Goal: Information Seeking & Learning: Learn about a topic

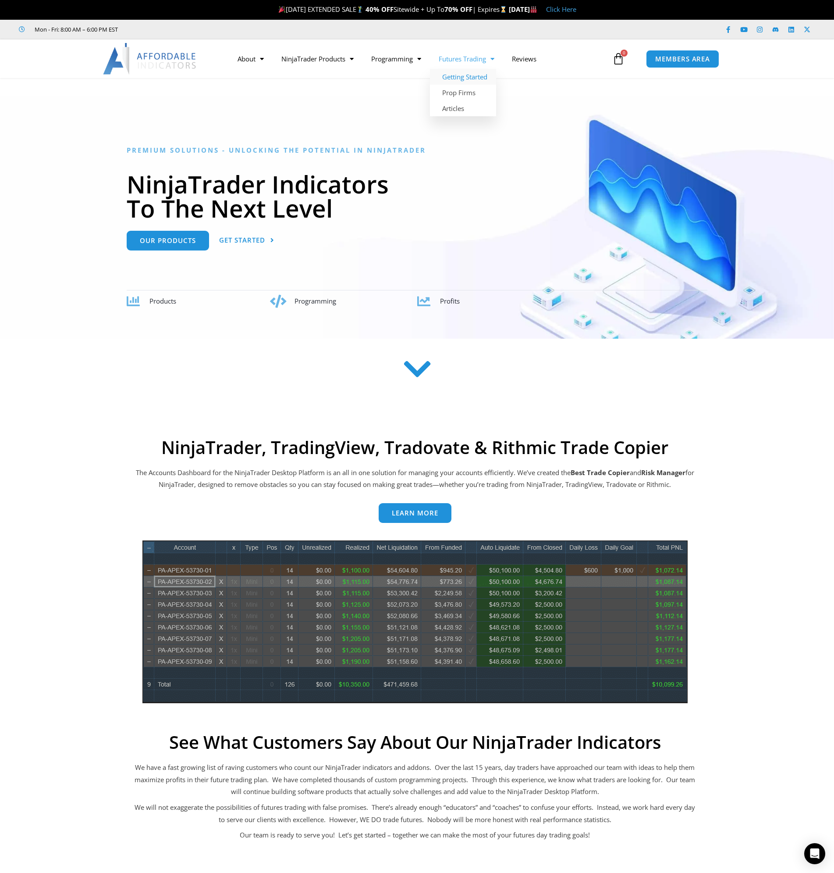
click at [480, 75] on link "Getting Started" at bounding box center [463, 77] width 66 height 16
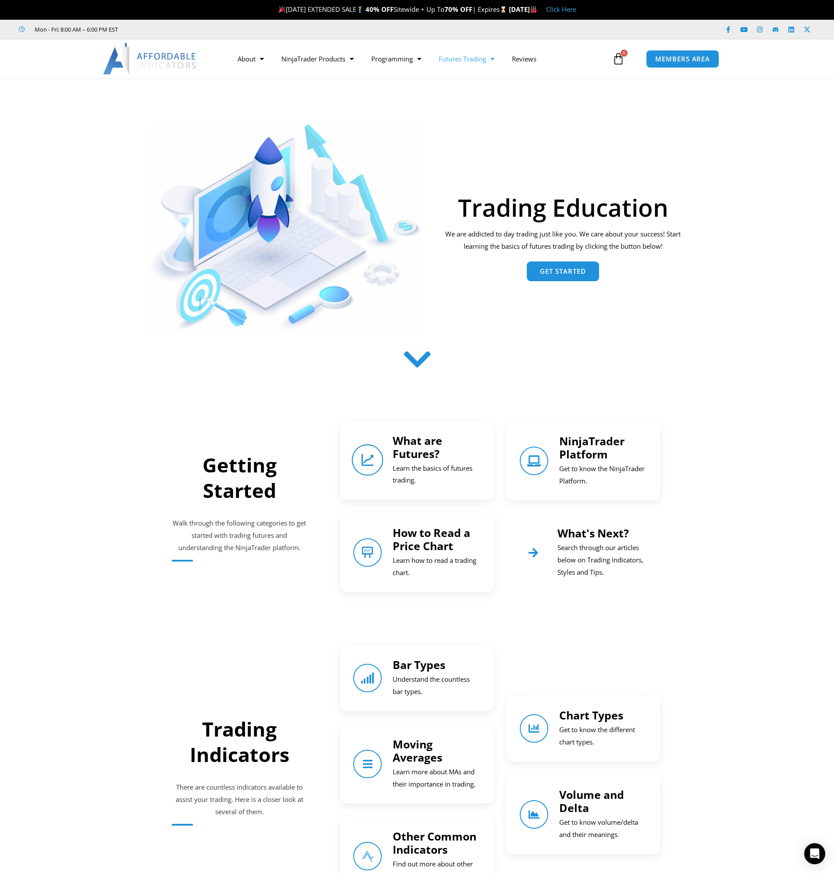
click at [365, 465] on icon "What are Futures?" at bounding box center [368, 460] width 12 height 12
